Goal: Information Seeking & Learning: Compare options

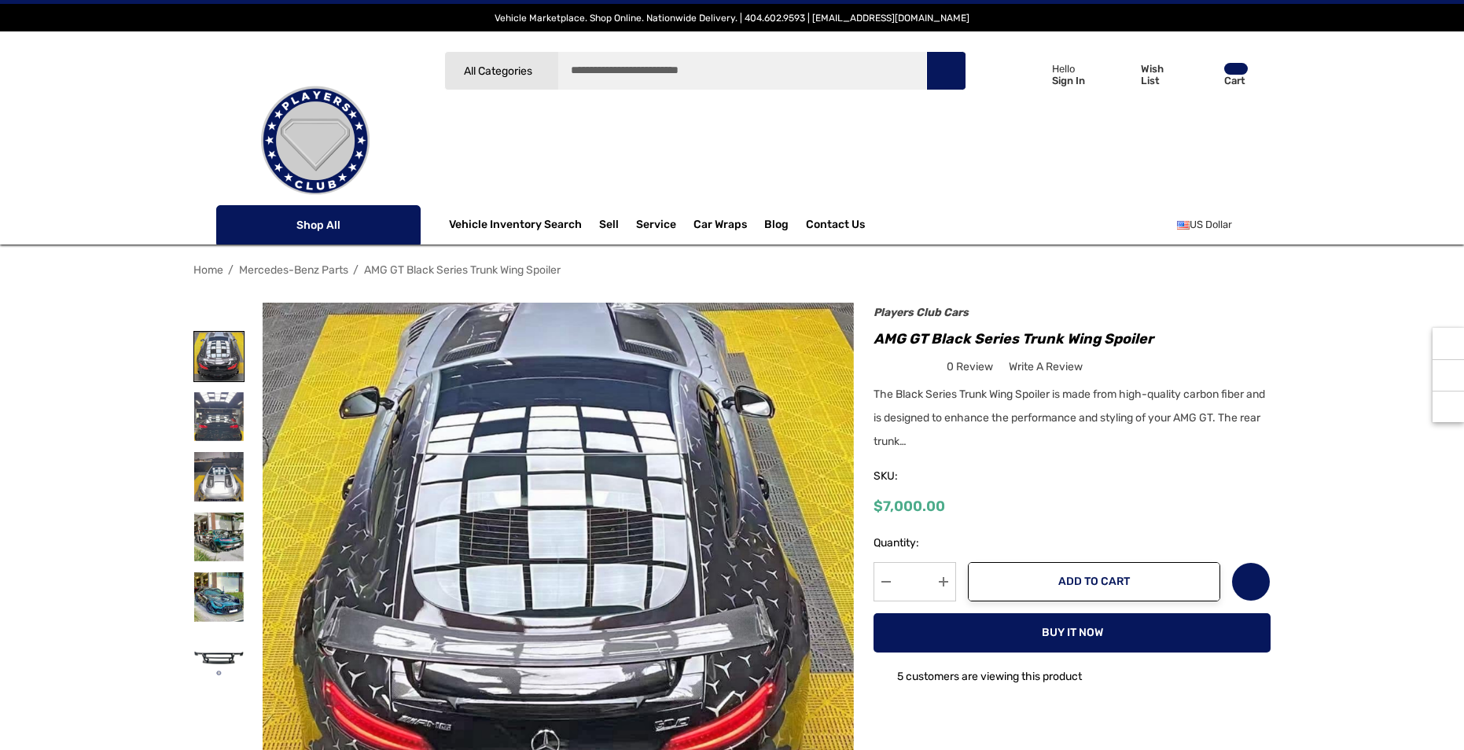
click at [212, 352] on img at bounding box center [219, 357] width 50 height 50
click at [622, 418] on img at bounding box center [559, 599] width 592 height 592
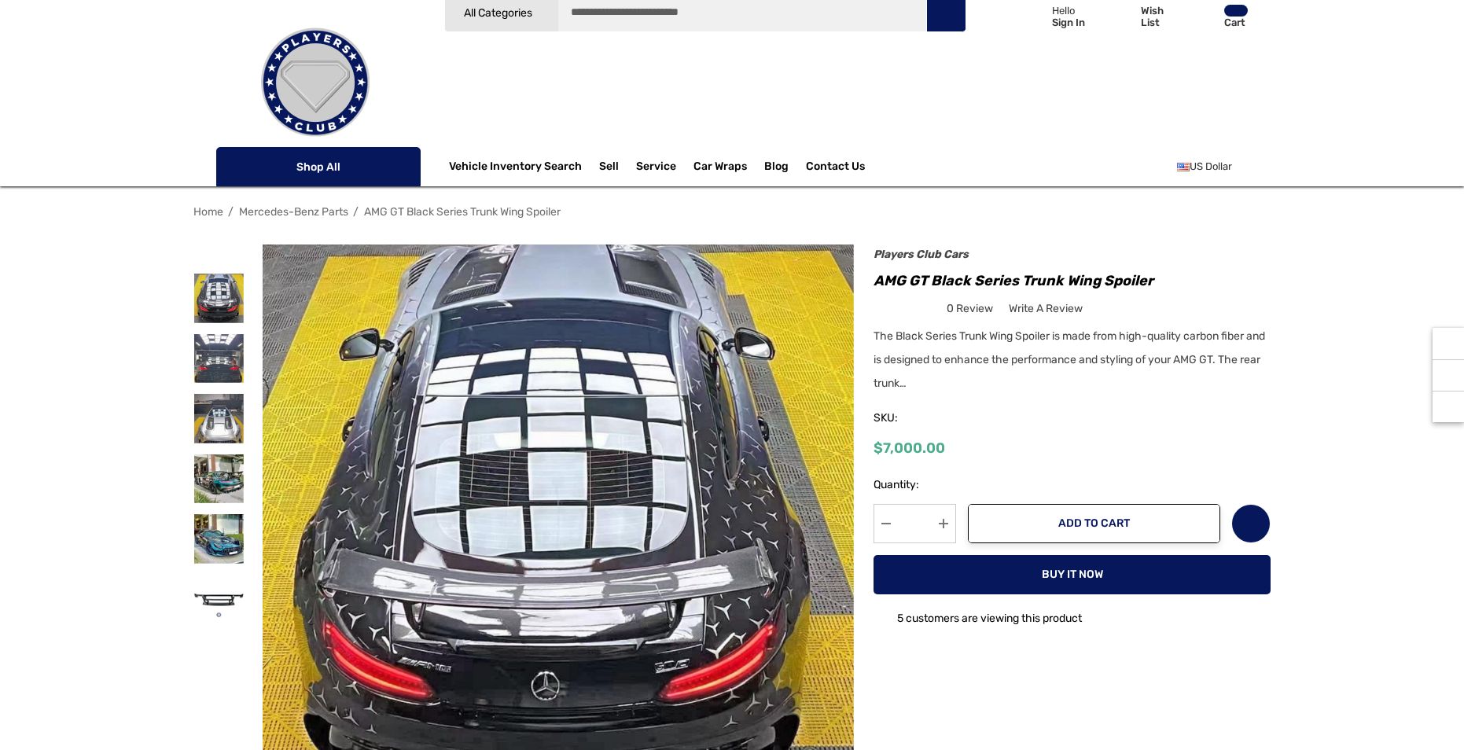
scroll to position [157, 0]
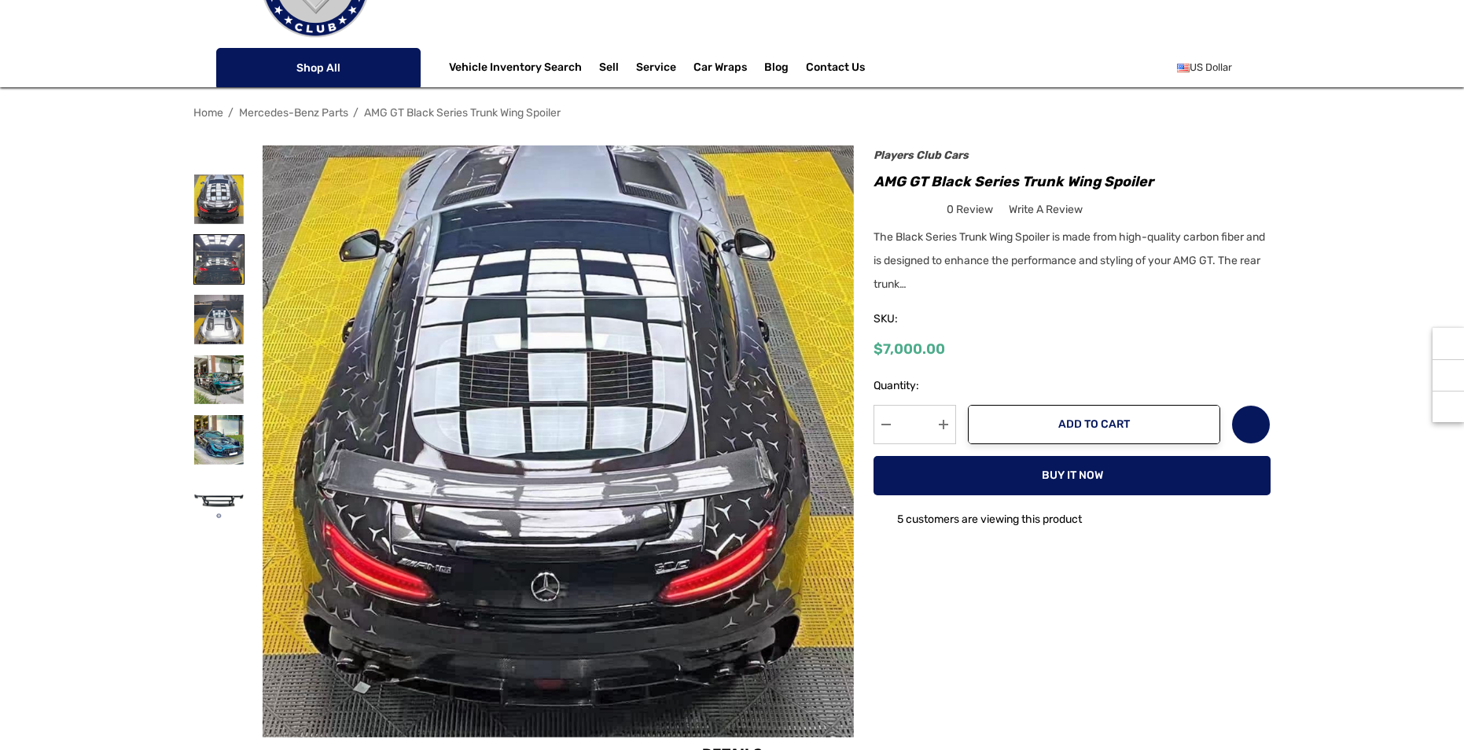
click at [220, 257] on img at bounding box center [219, 260] width 50 height 50
click at [218, 306] on img at bounding box center [219, 320] width 50 height 50
click at [224, 373] on img at bounding box center [219, 380] width 50 height 50
click at [223, 428] on img at bounding box center [219, 440] width 50 height 50
click at [228, 480] on img at bounding box center [219, 501] width 50 height 50
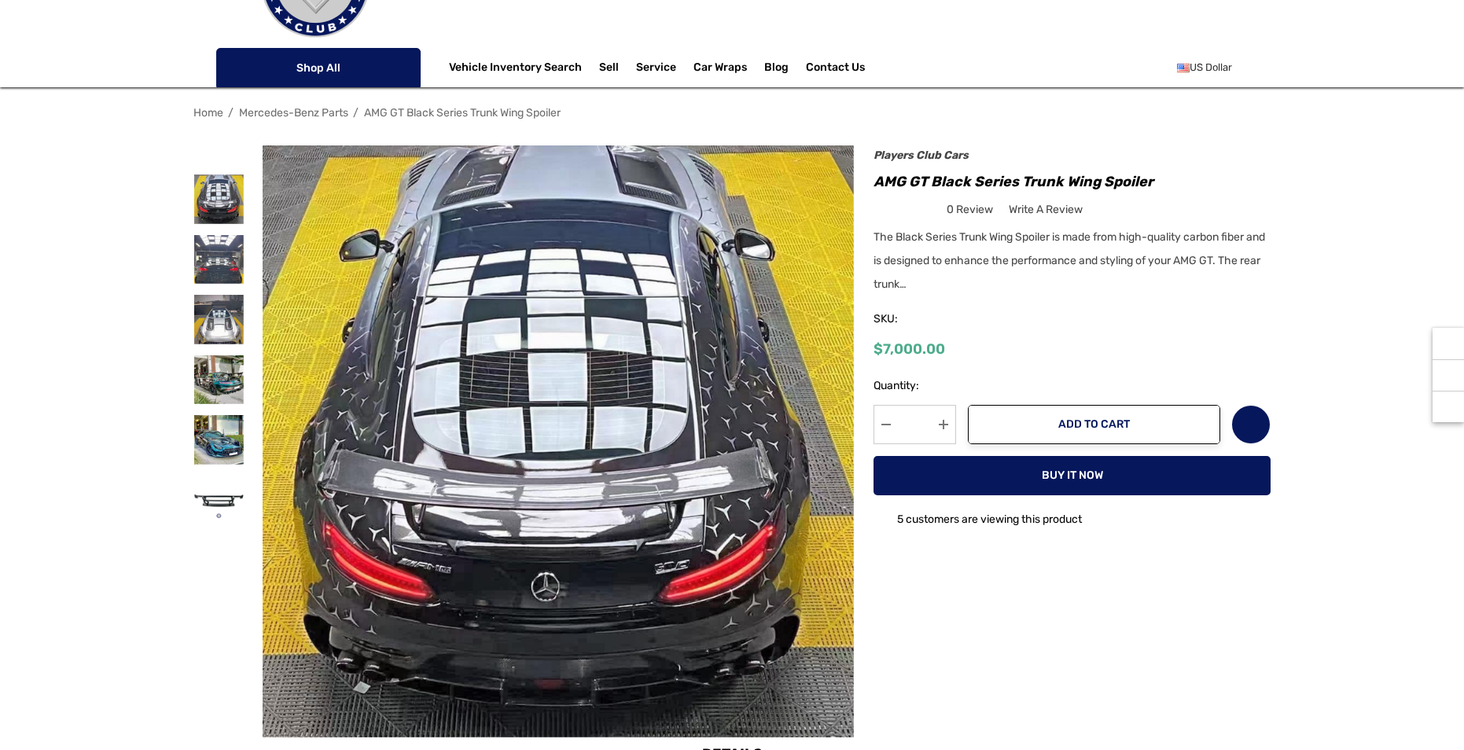
scroll to position [215, 0]
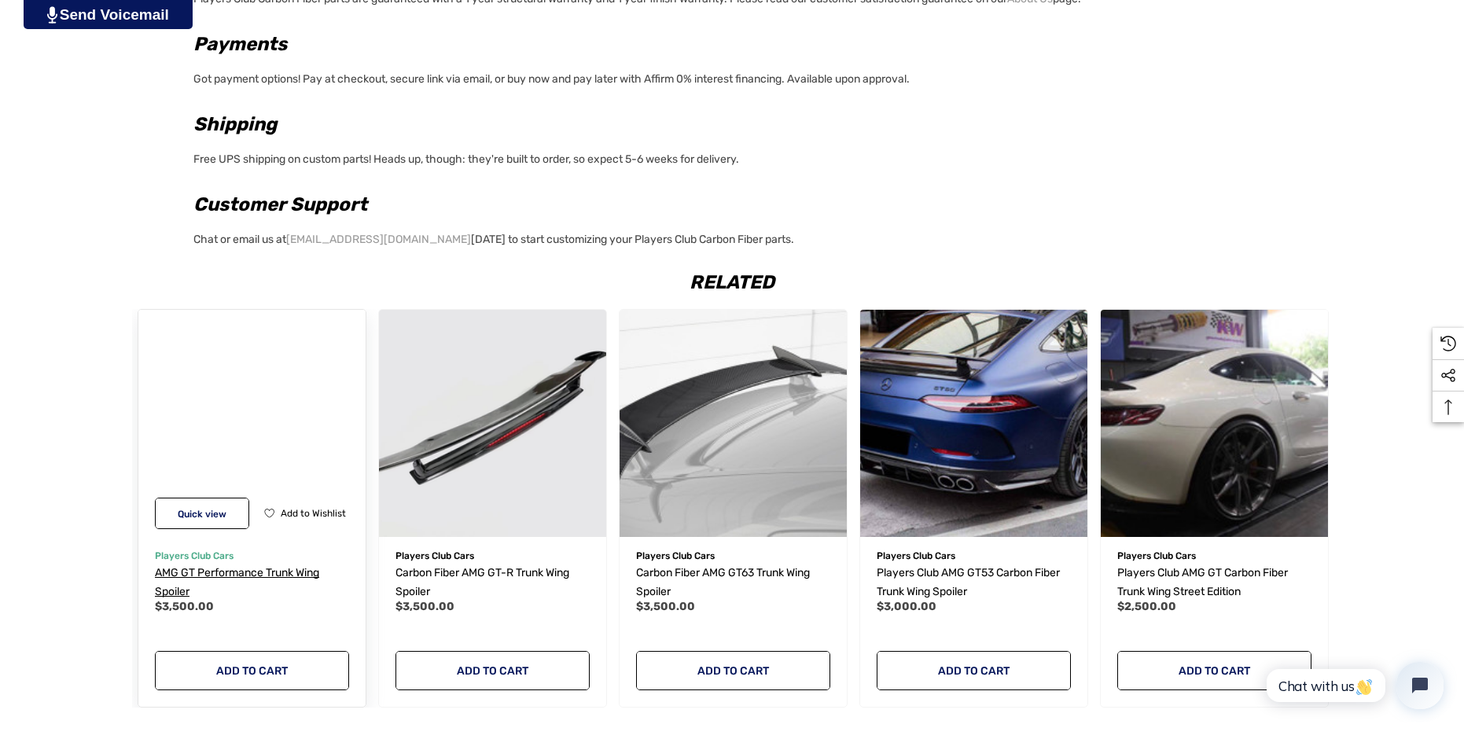
click at [249, 577] on link "AMG GT Performance Trunk Wing Spoiler" at bounding box center [252, 583] width 194 height 38
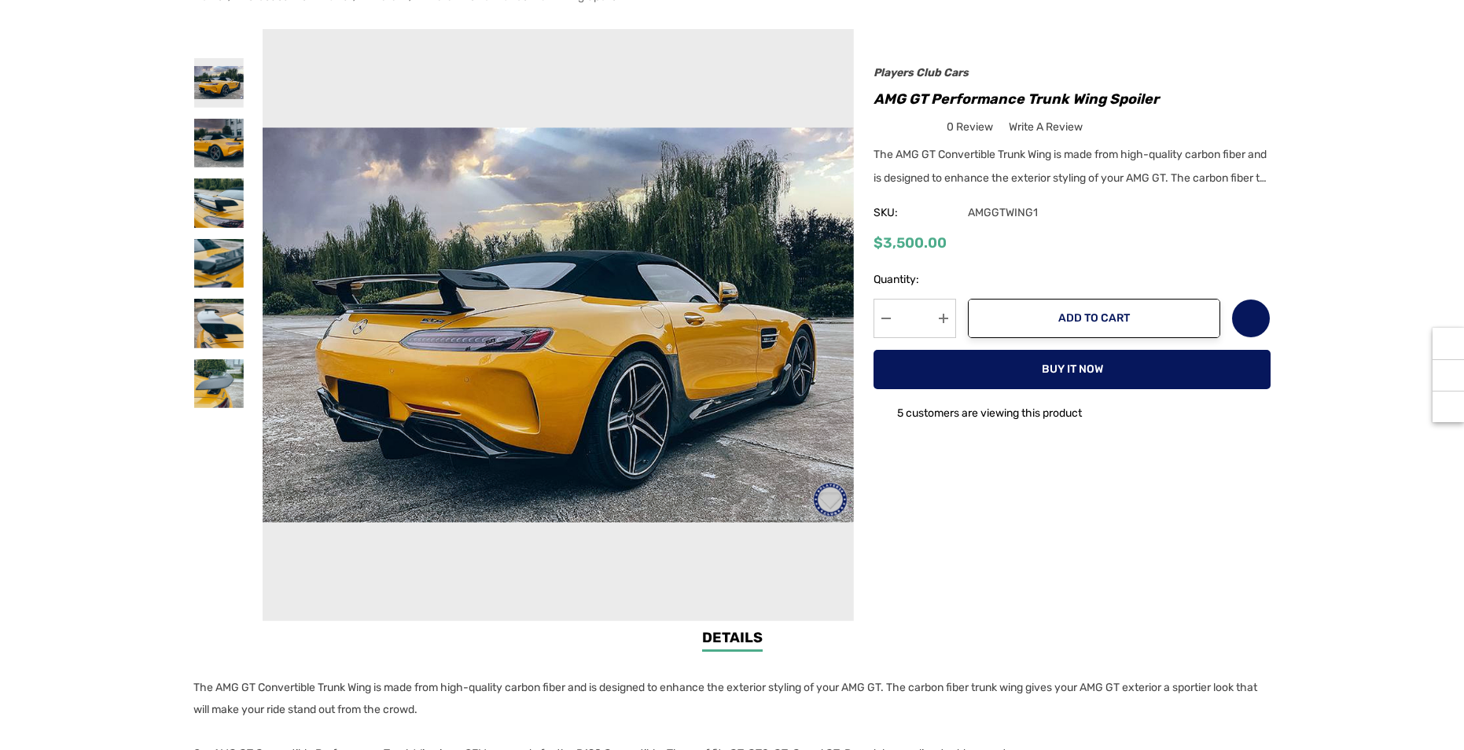
scroll to position [236, 0]
